Goal: Task Accomplishment & Management: Manage account settings

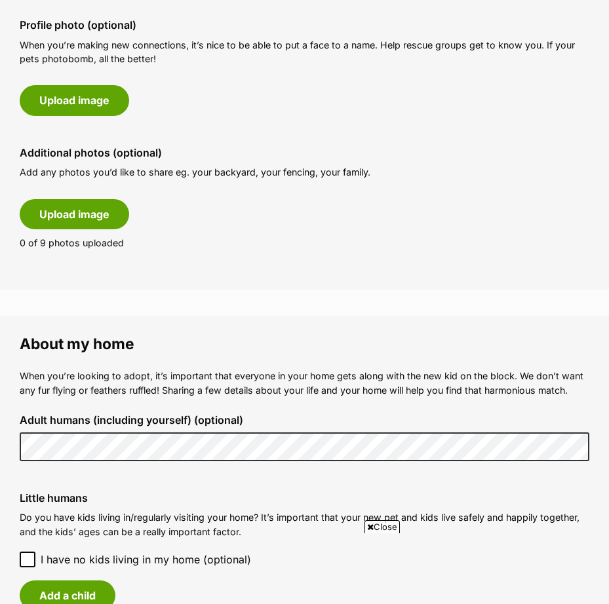
scroll to position [655, 0]
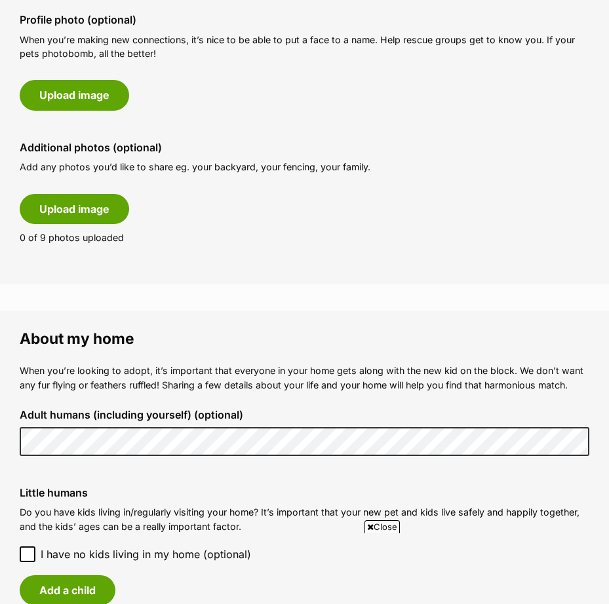
click at [5, 441] on fieldset "About my home When you’re looking to adopt, it’s important that everyone in you…" at bounding box center [304, 550] width 609 height 478
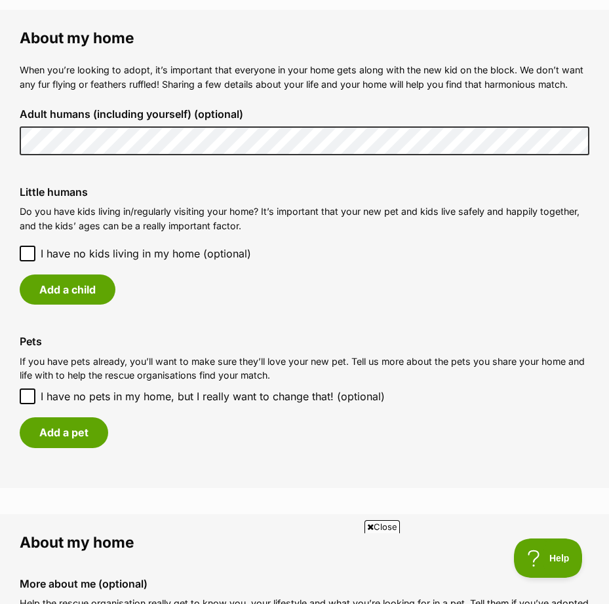
scroll to position [983, 0]
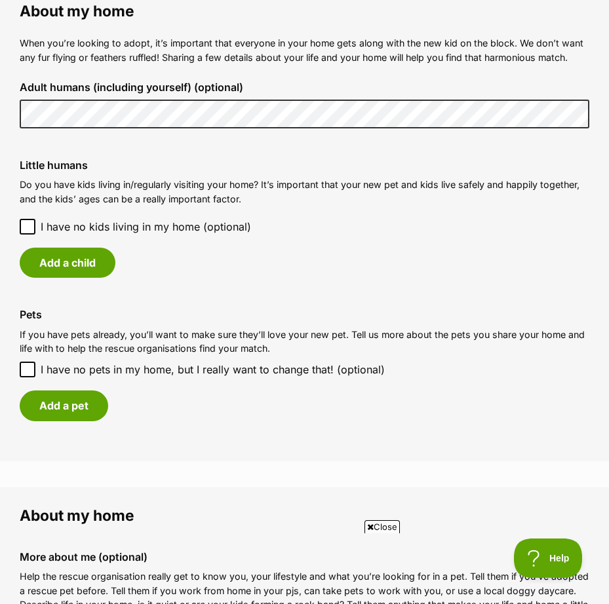
click at [30, 226] on icon at bounding box center [28, 227] width 8 height 6
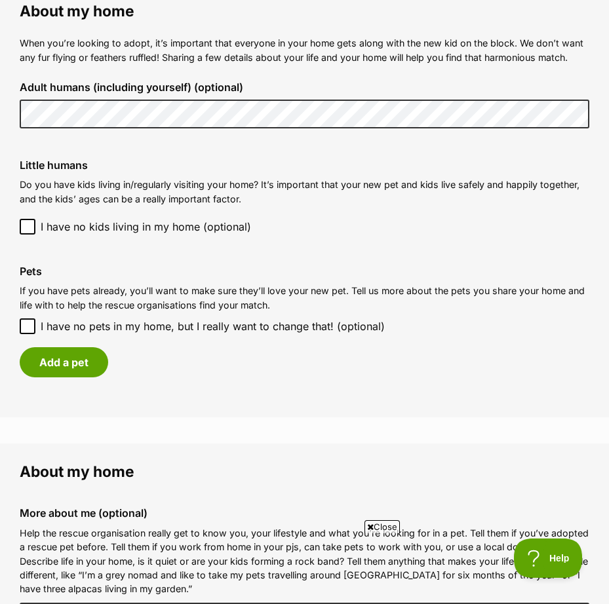
click at [26, 328] on icon at bounding box center [28, 327] width 8 height 6
click at [26, 328] on input "I have no pets in my home, but I really want to change that! (optional)" at bounding box center [28, 326] width 16 height 16
checkbox input "true"
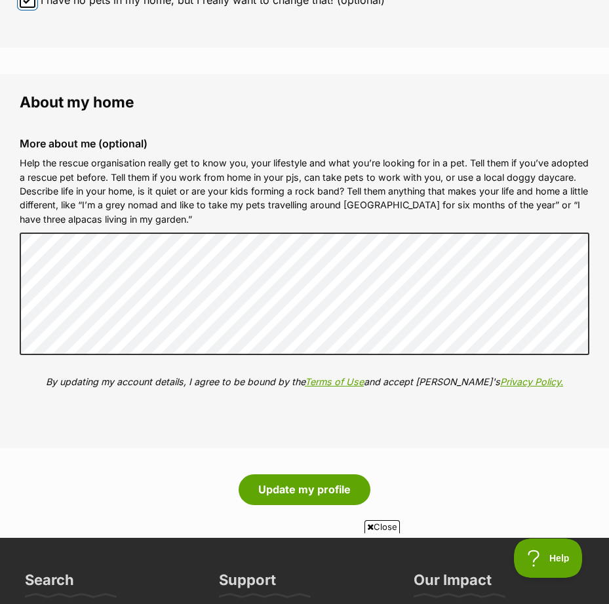
scroll to position [1311, 0]
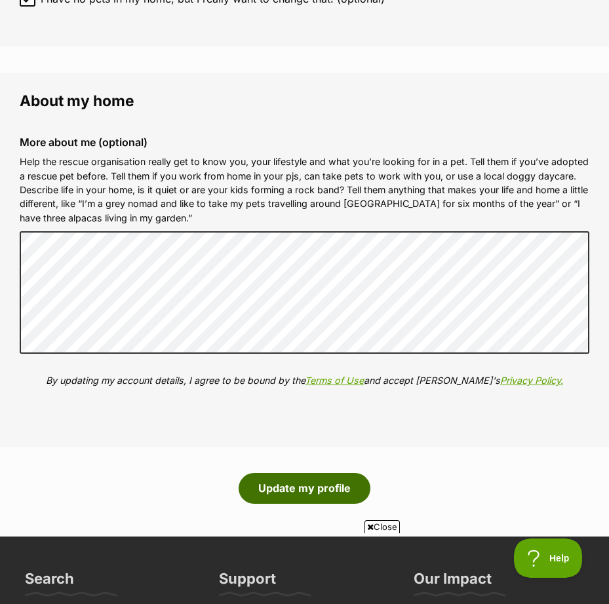
click at [317, 495] on button "Update my profile" at bounding box center [305, 488] width 132 height 30
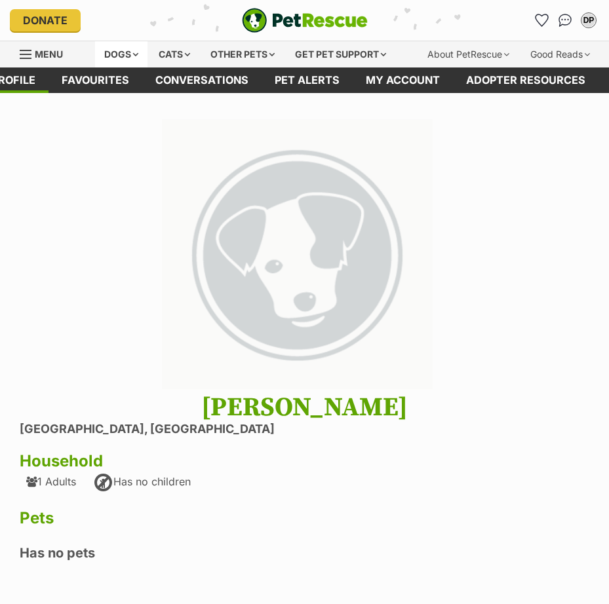
click at [111, 55] on div "Dogs" at bounding box center [121, 54] width 52 height 26
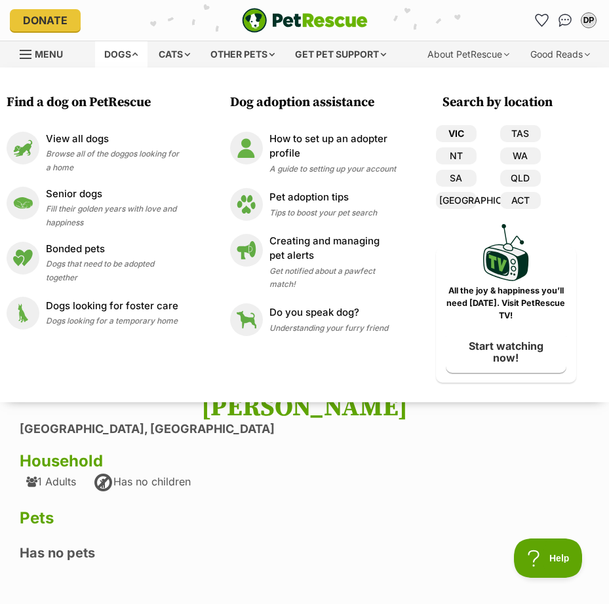
click at [462, 128] on link "VIC" at bounding box center [456, 133] width 41 height 17
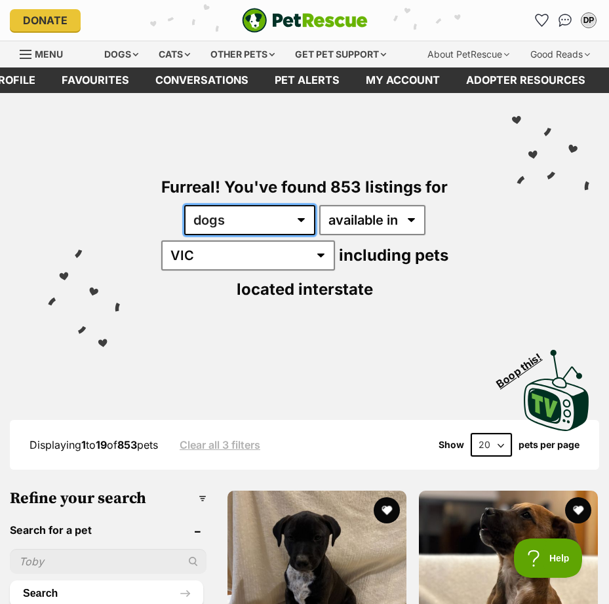
click at [312, 220] on select "any type of pet cats dogs other pets" at bounding box center [249, 220] width 131 height 30
click at [309, 221] on select "any type of pet cats dogs other pets" at bounding box center [249, 220] width 131 height 30
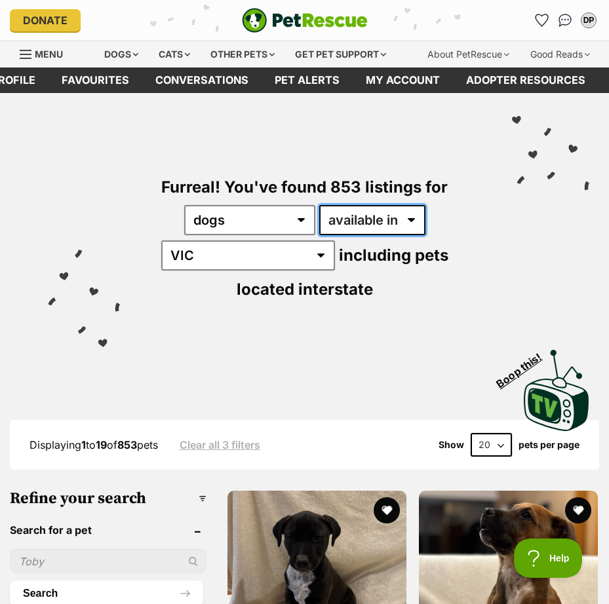
click at [377, 214] on select "available in located in" at bounding box center [372, 220] width 106 height 30
click at [319, 205] on select "available in located in" at bounding box center [372, 220] width 106 height 30
click at [395, 224] on select "available in located in" at bounding box center [372, 220] width 106 height 30
click at [319, 205] on select "available in located in" at bounding box center [372, 220] width 106 height 30
click at [369, 220] on select "available in located in" at bounding box center [372, 220] width 106 height 30
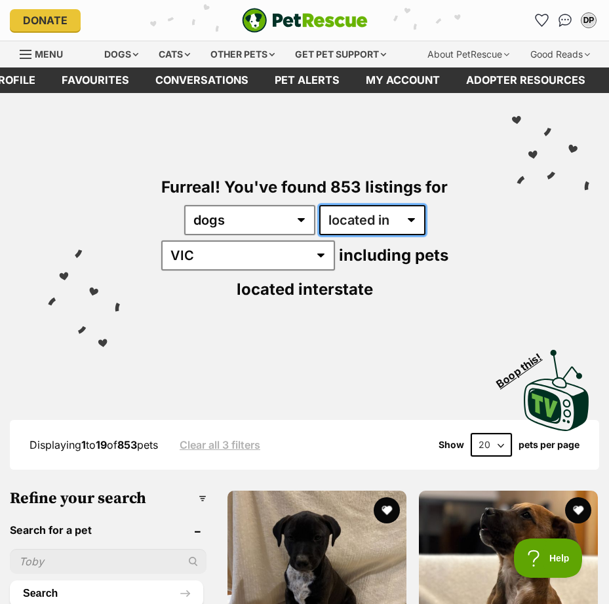
select select "enabled"
click at [319, 205] on select "available in located in" at bounding box center [372, 220] width 106 height 30
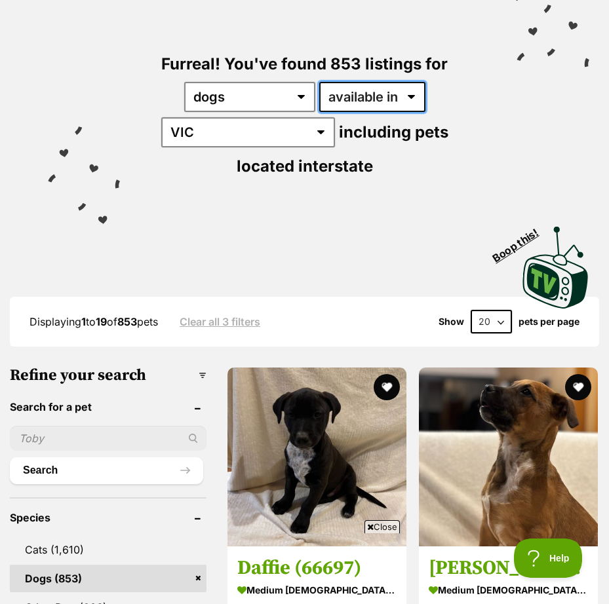
scroll to position [235, 0]
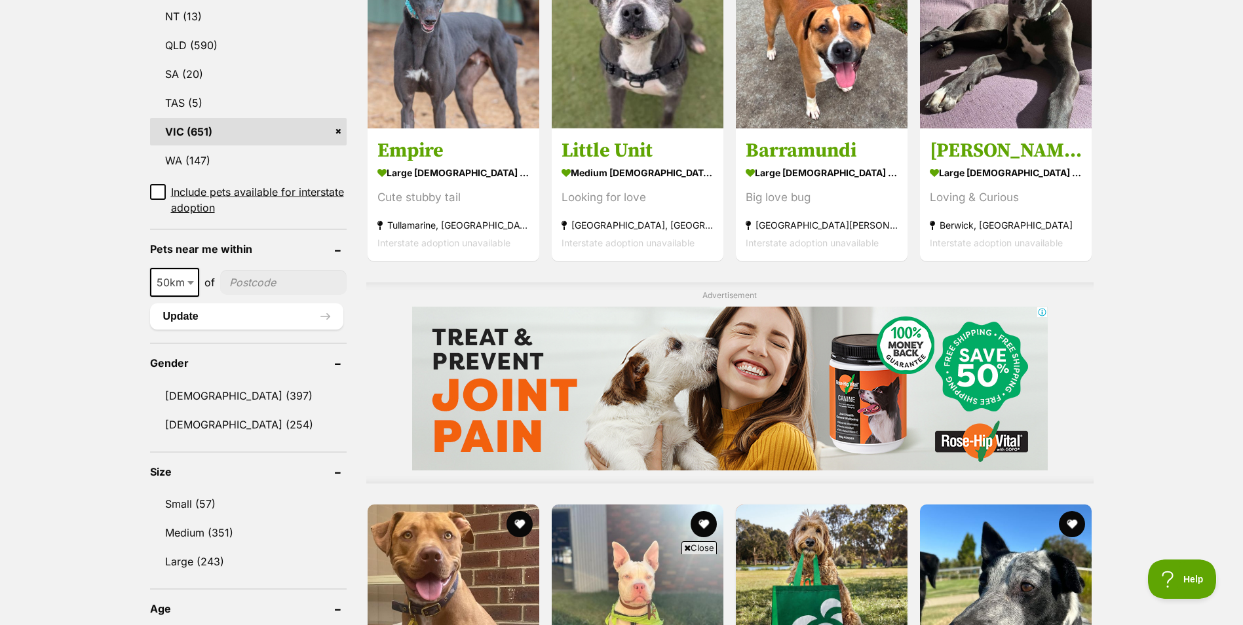
scroll to position [852, 0]
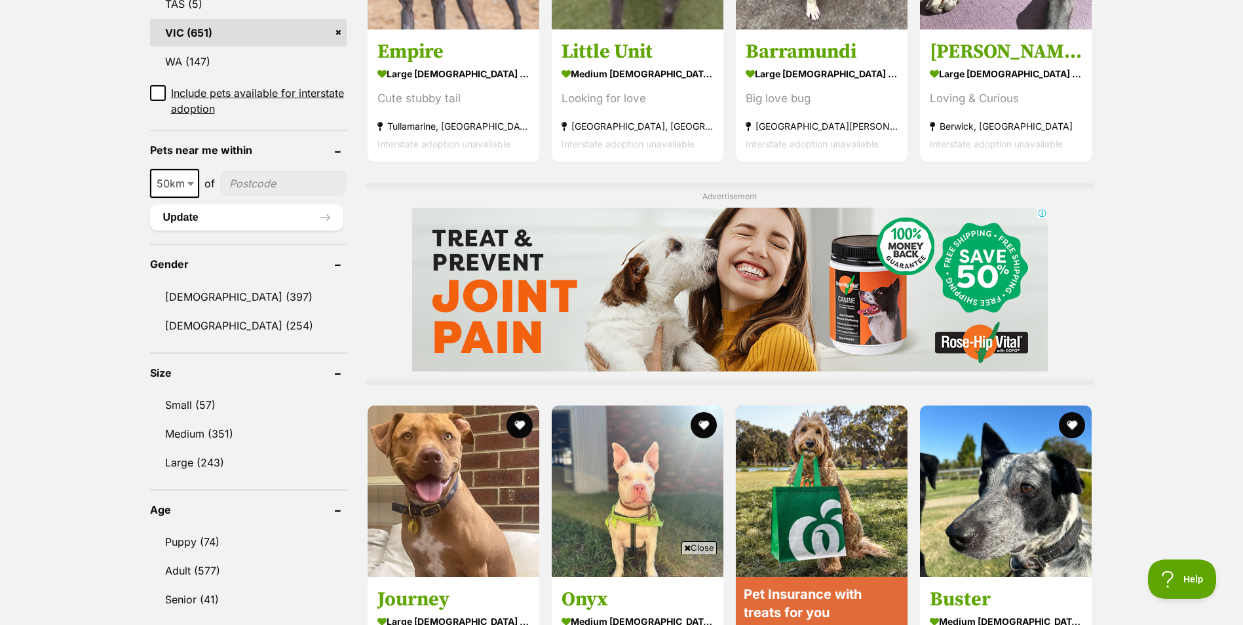
click at [608, 547] on icon at bounding box center [687, 548] width 7 height 9
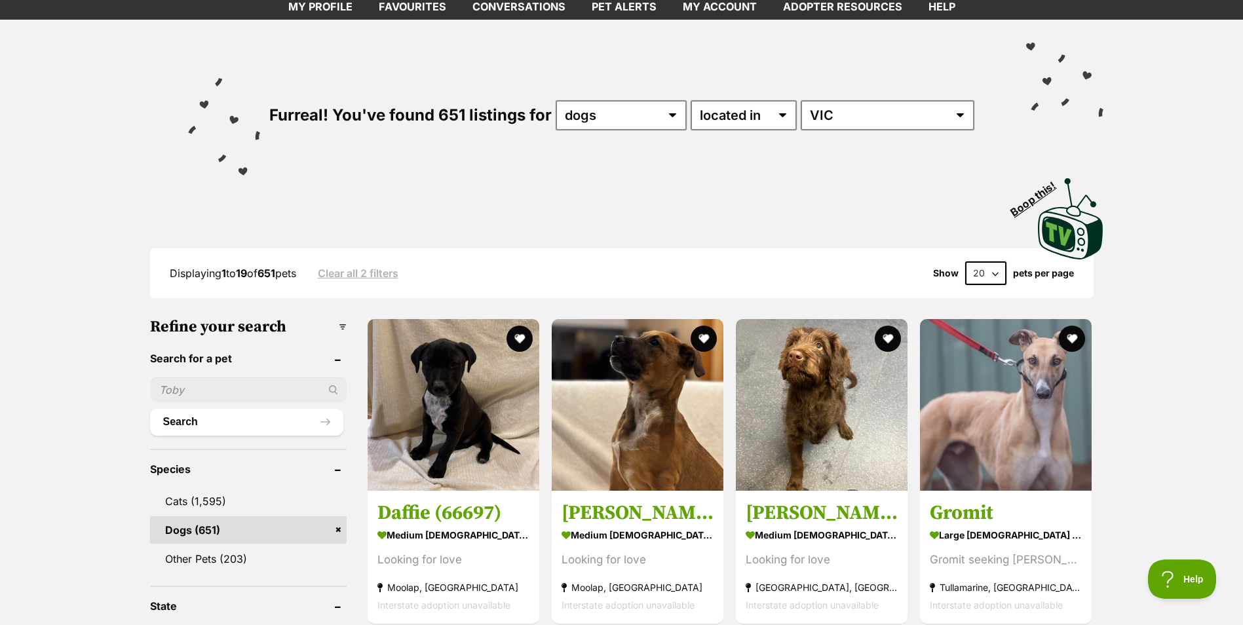
scroll to position [0, 0]
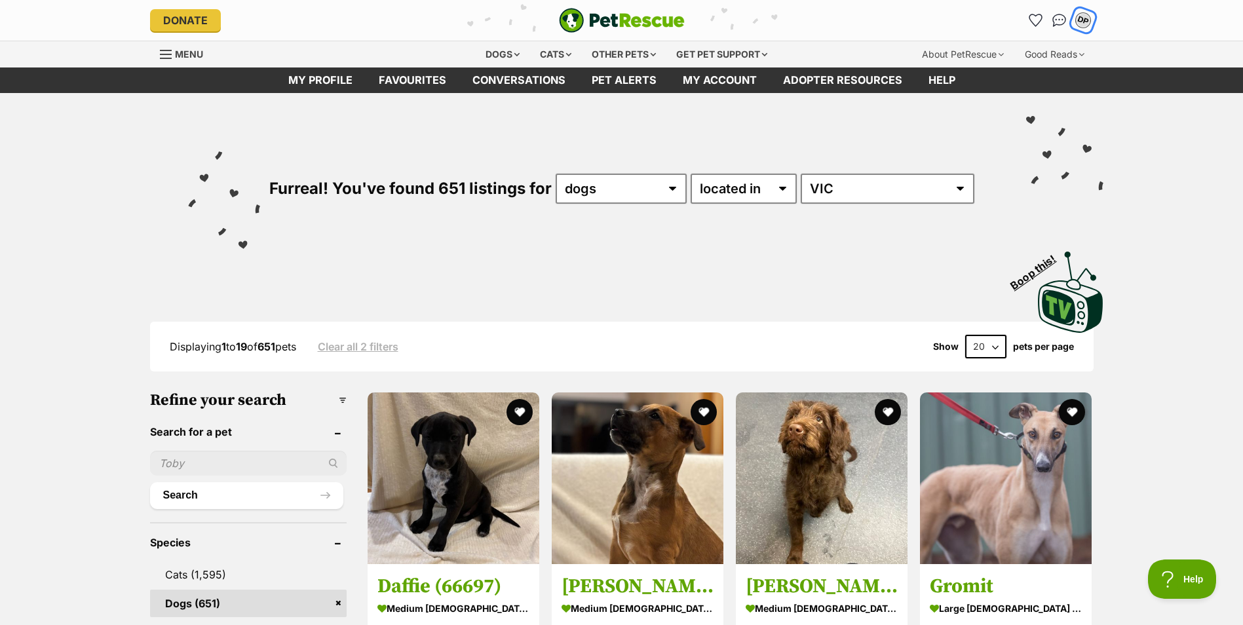
click at [608, 20] on div "DP" at bounding box center [1083, 20] width 17 height 17
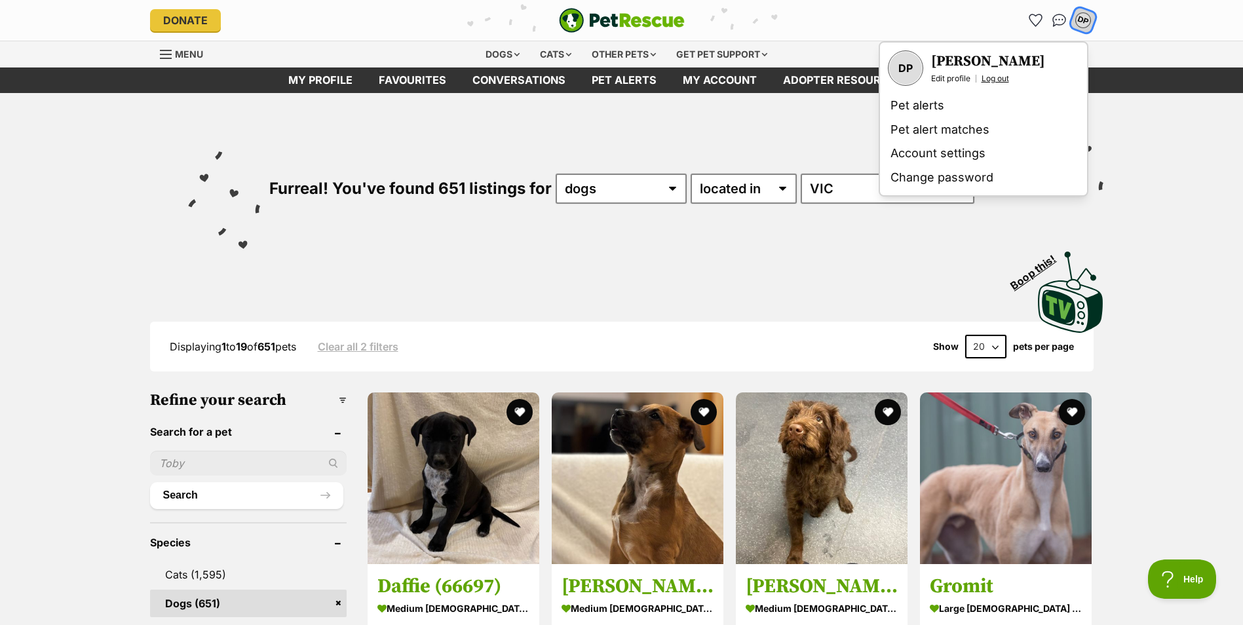
click at [608, 78] on link "Log out" at bounding box center [996, 78] width 28 height 10
